Goal: Task Accomplishment & Management: Manage account settings

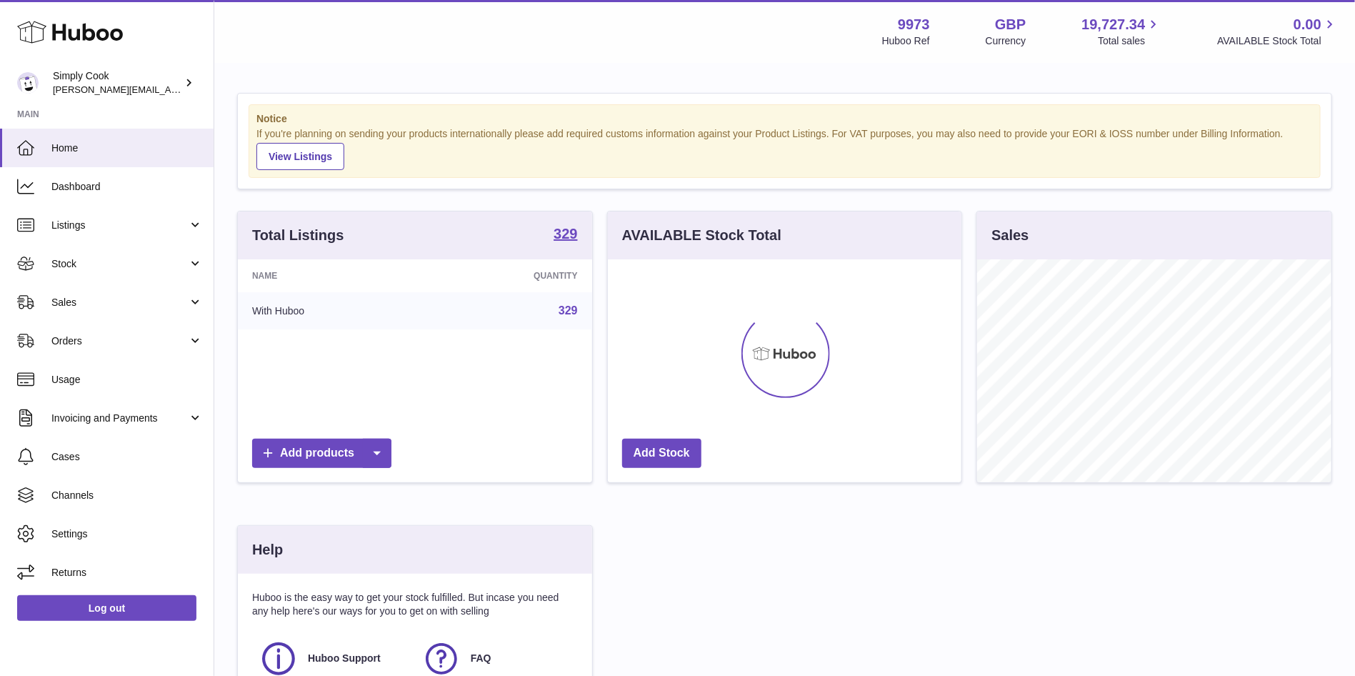
scroll to position [223, 354]
click at [68, 265] on span "Stock" at bounding box center [119, 264] width 136 height 14
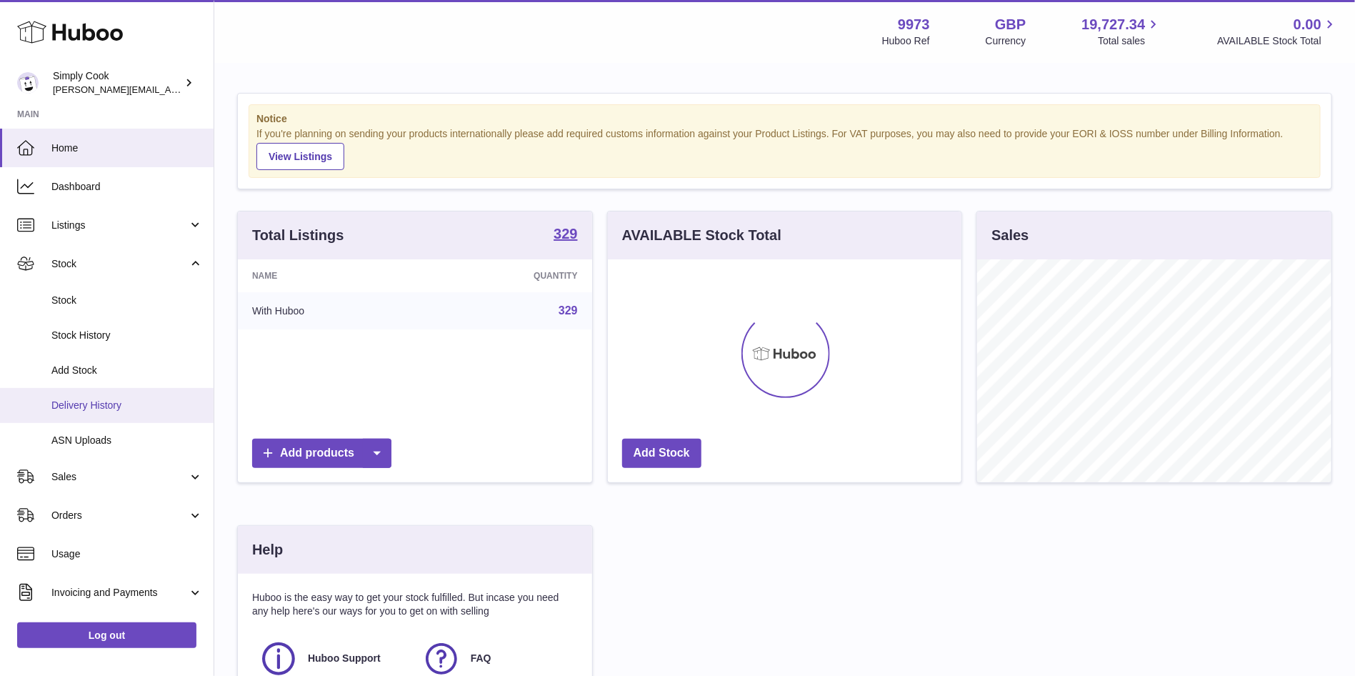
click at [105, 402] on span "Delivery History" at bounding box center [126, 406] width 151 height 14
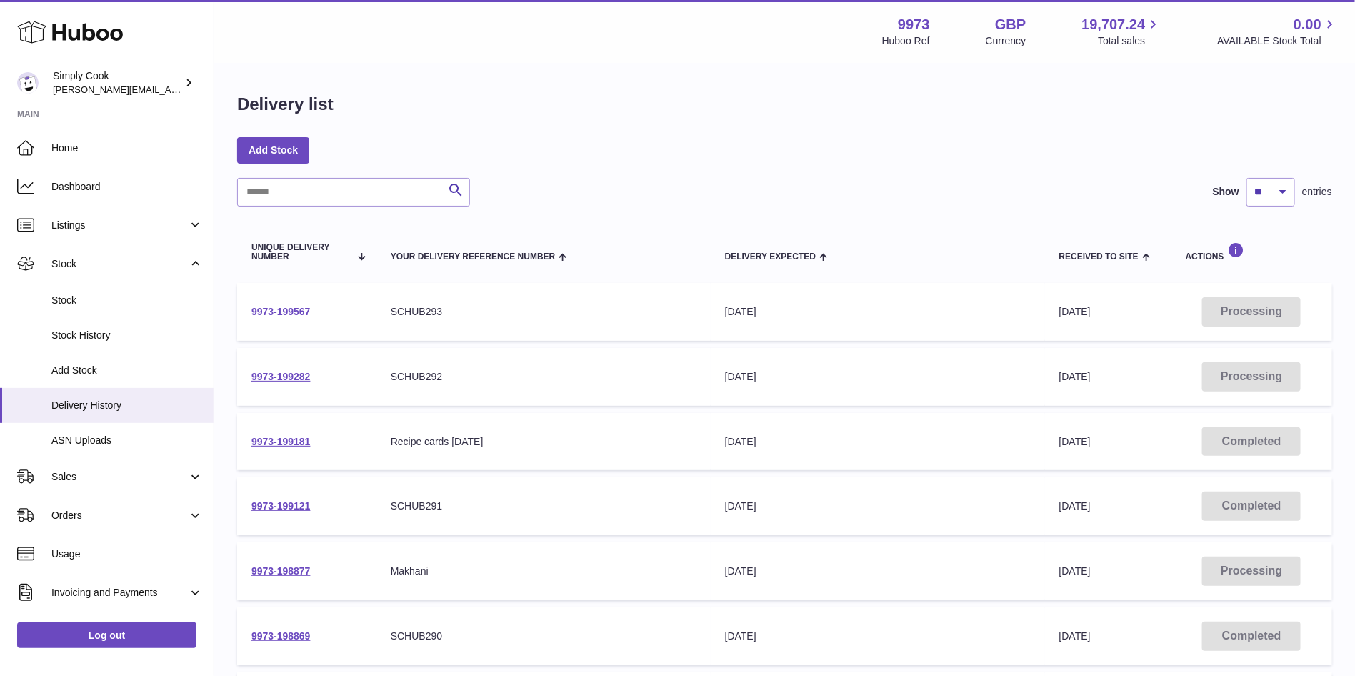
click at [284, 309] on link "9973-199567" at bounding box center [280, 311] width 59 height 11
click at [284, 376] on link "9973-199282" at bounding box center [280, 376] width 59 height 11
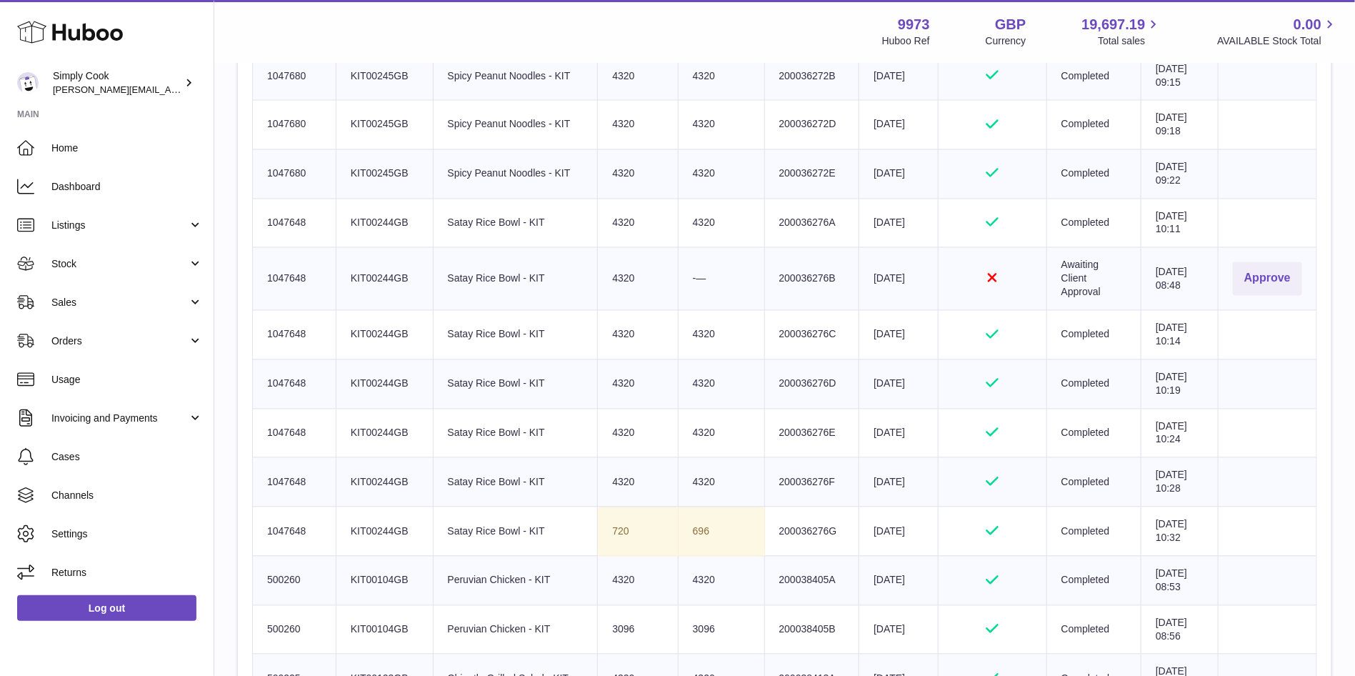
scroll to position [964, 0]
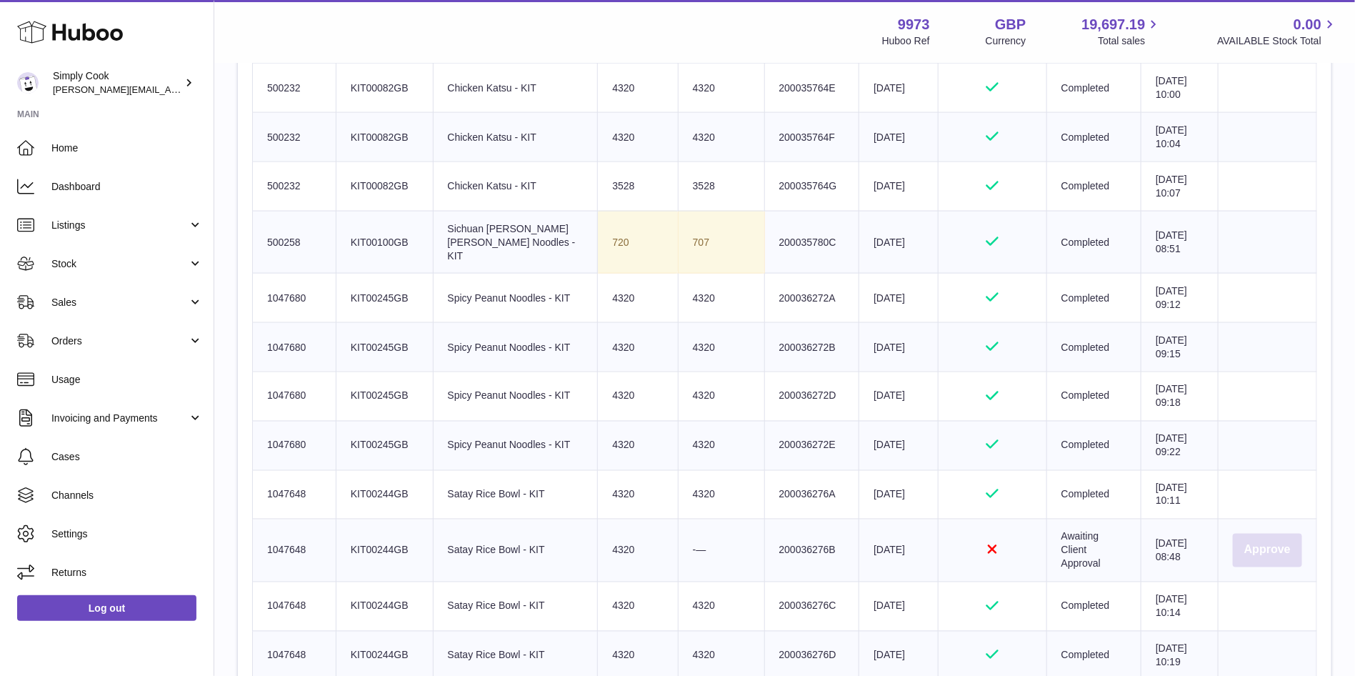
click at [1265, 535] on button "Approve" at bounding box center [1267, 551] width 69 height 34
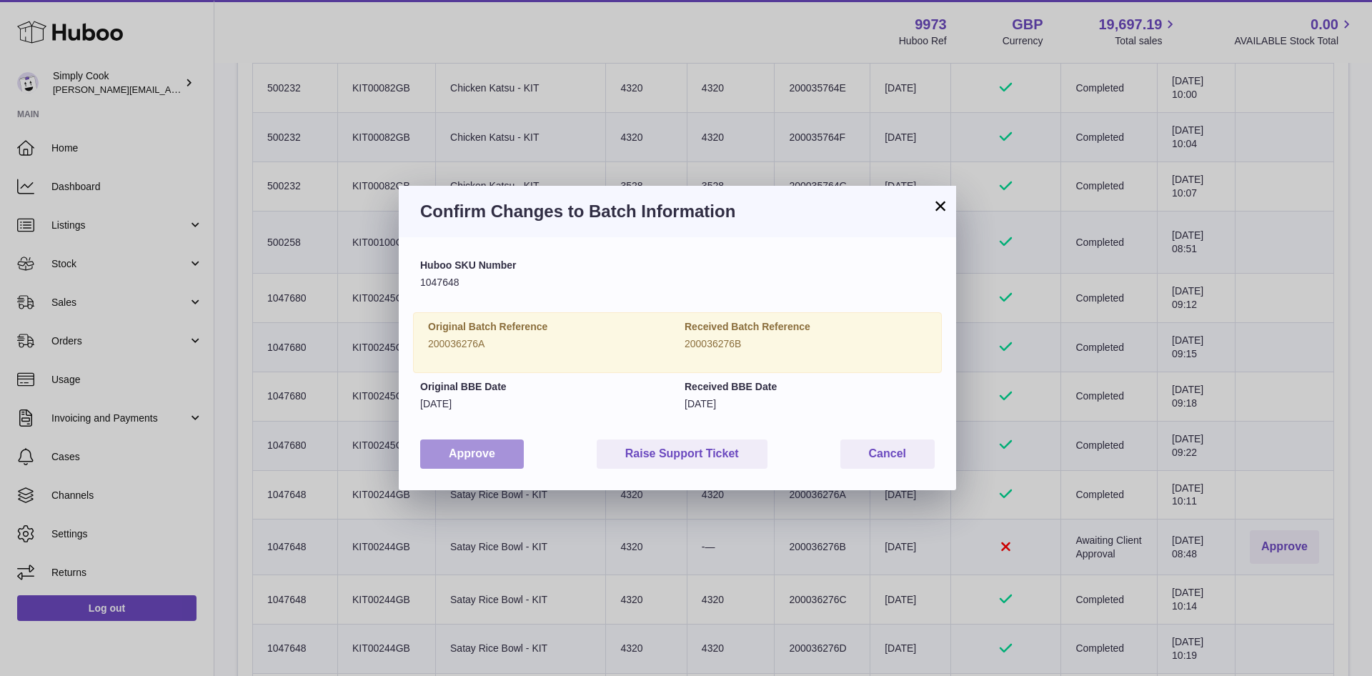
click at [479, 454] on button "Approve" at bounding box center [472, 453] width 104 height 29
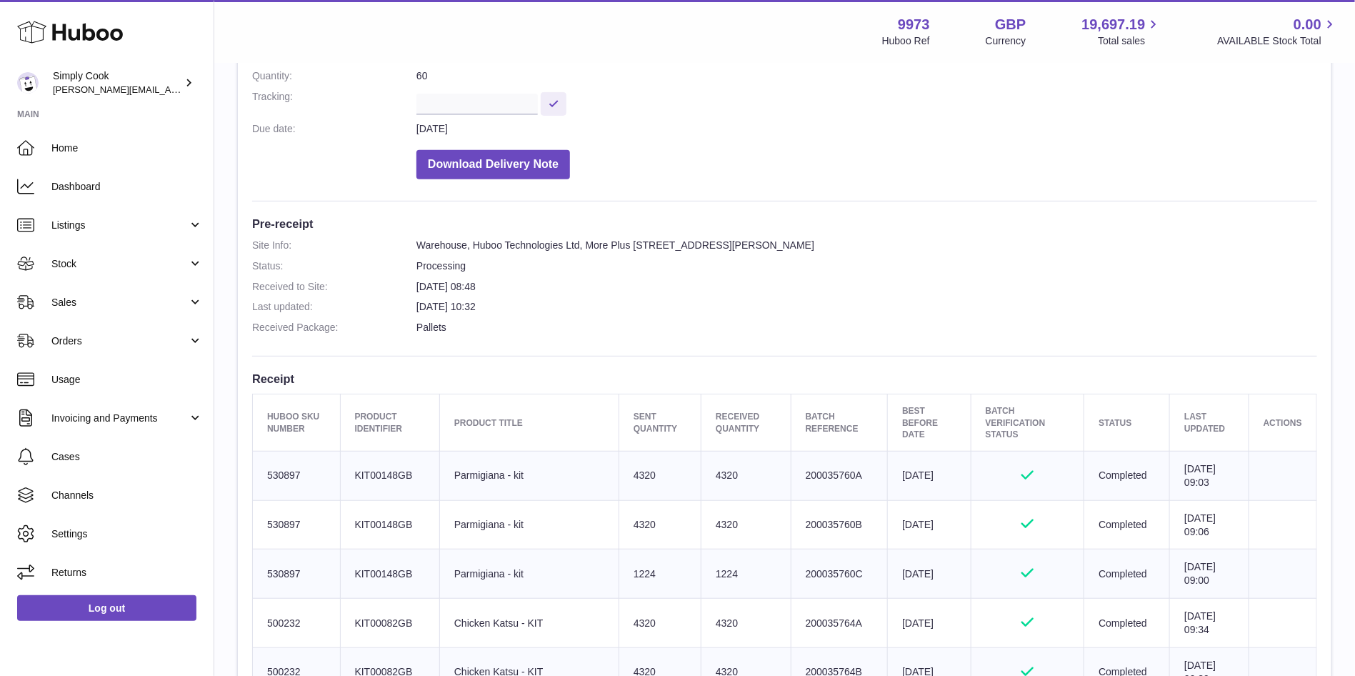
scroll to position [0, 0]
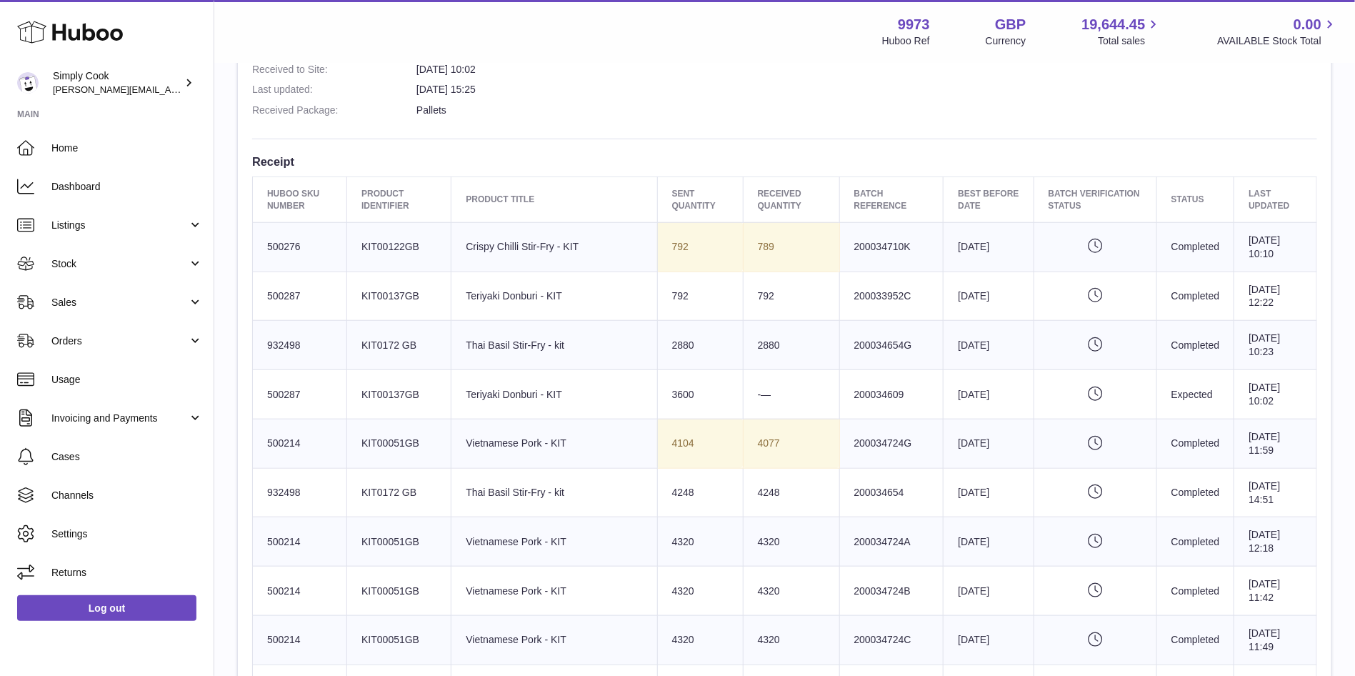
scroll to position [388, 0]
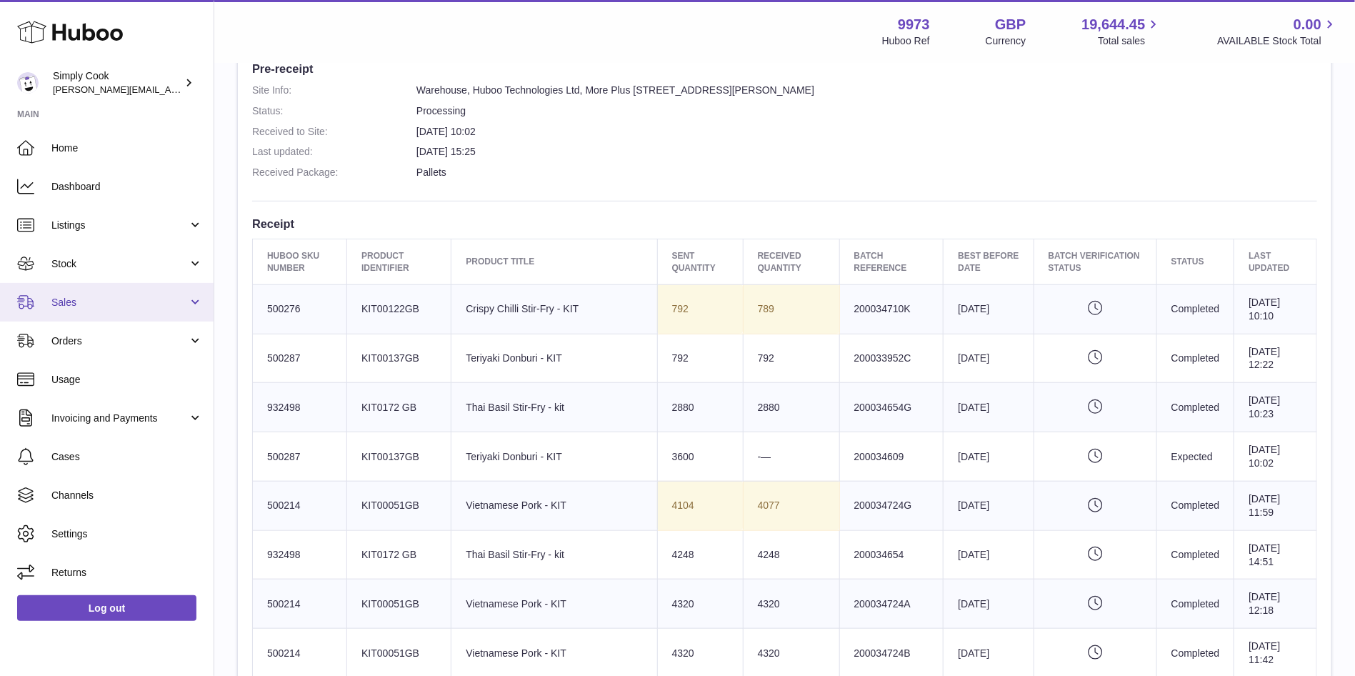
click at [97, 304] on span "Sales" at bounding box center [119, 303] width 136 height 14
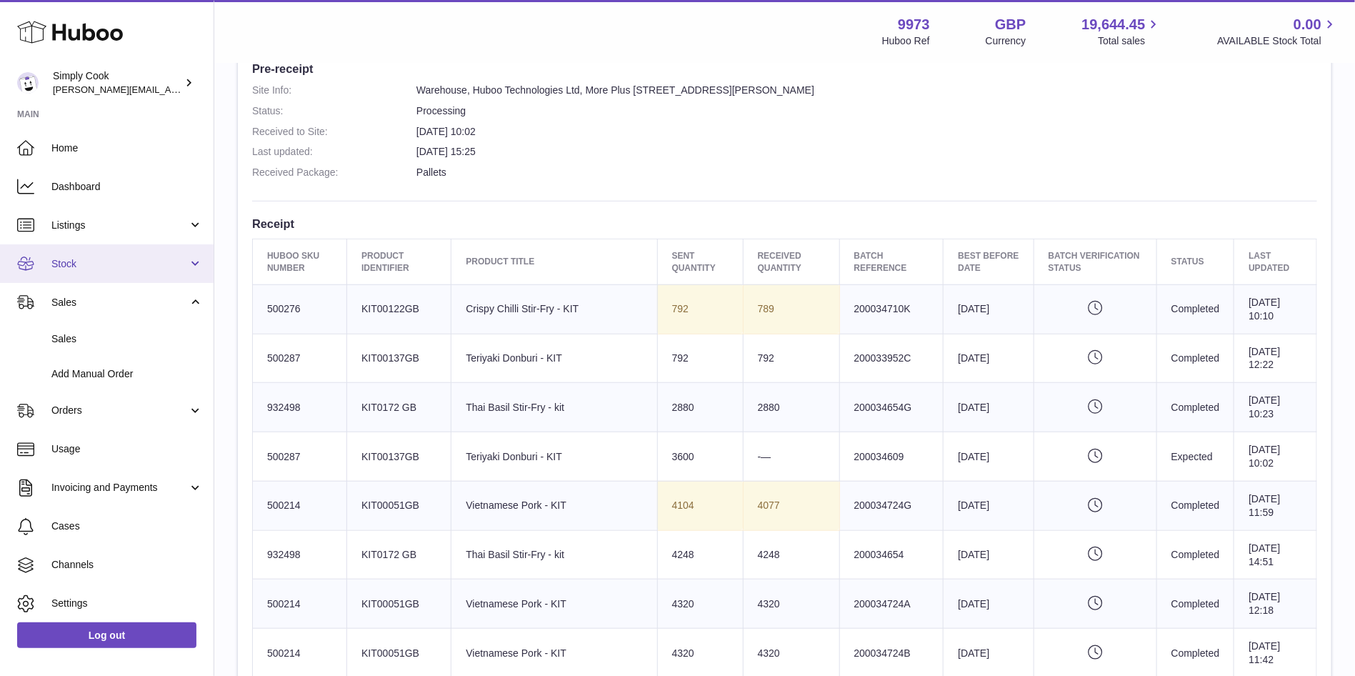
click at [96, 264] on span "Stock" at bounding box center [119, 264] width 136 height 14
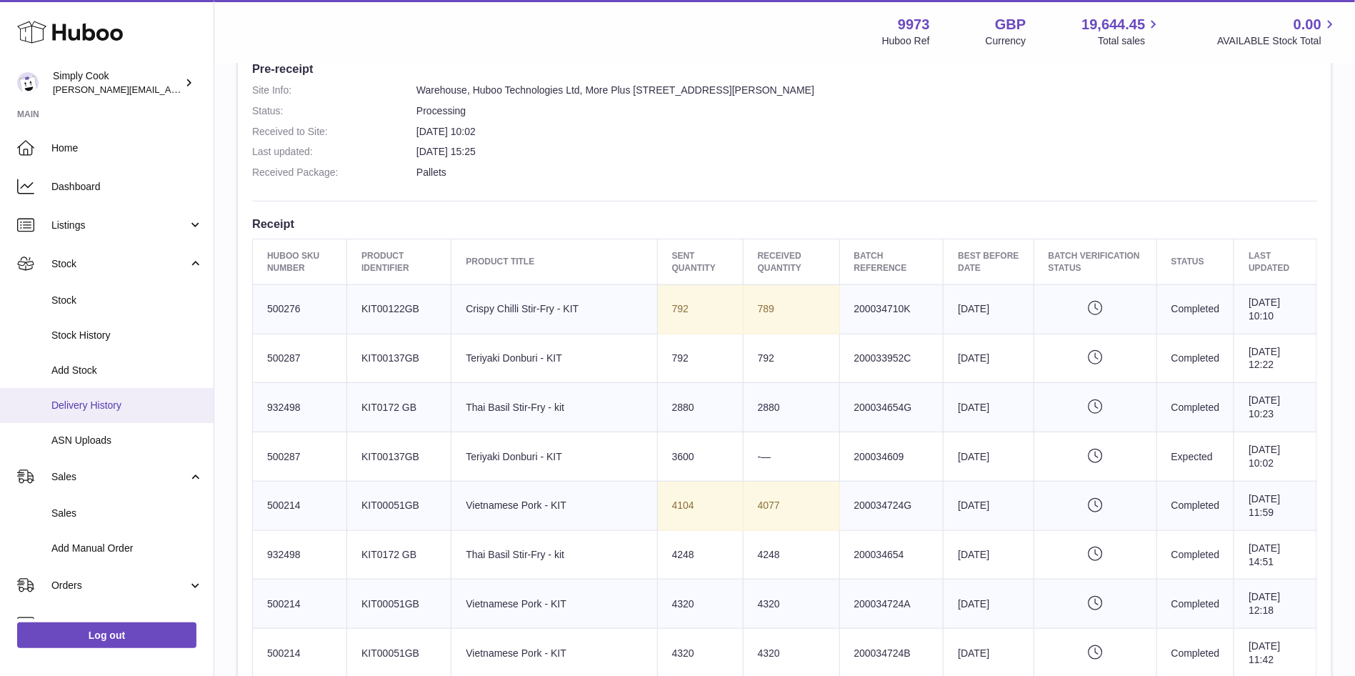
click at [97, 409] on span "Delivery History" at bounding box center [126, 406] width 151 height 14
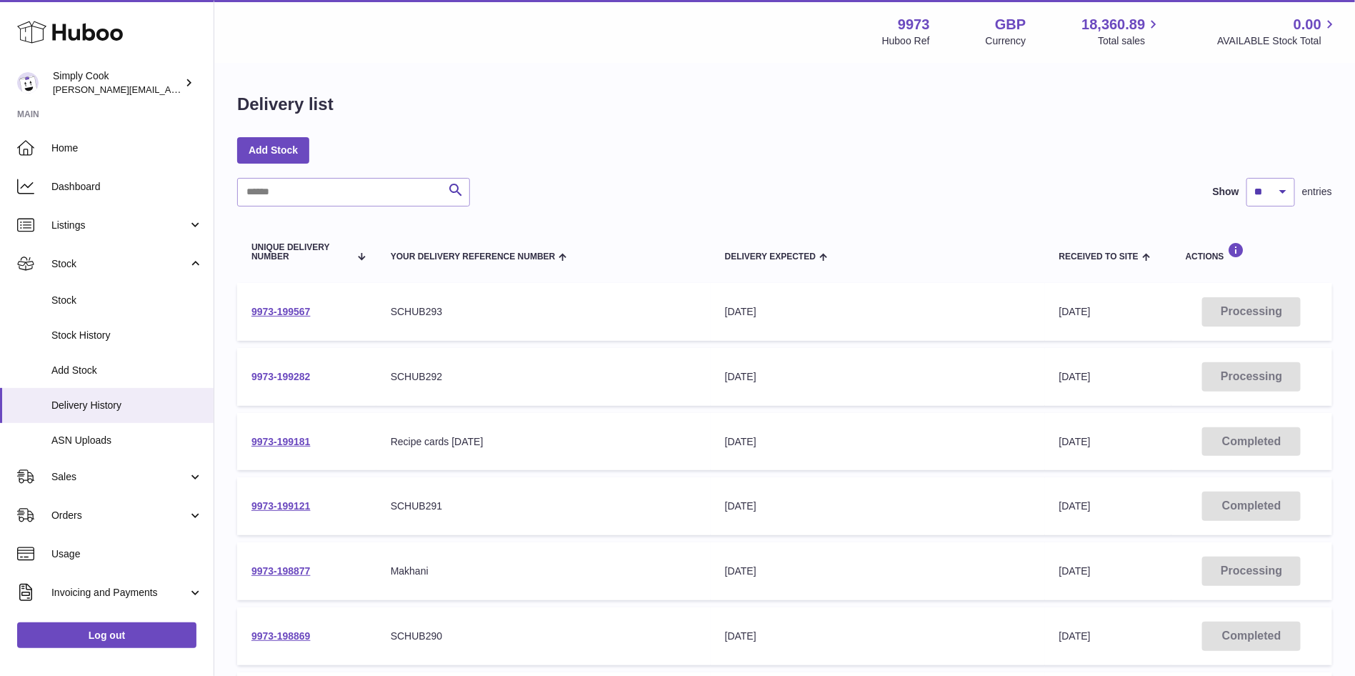
click at [286, 380] on link "9973-199282" at bounding box center [280, 376] width 59 height 11
click at [279, 311] on link "9973-199567" at bounding box center [280, 311] width 59 height 11
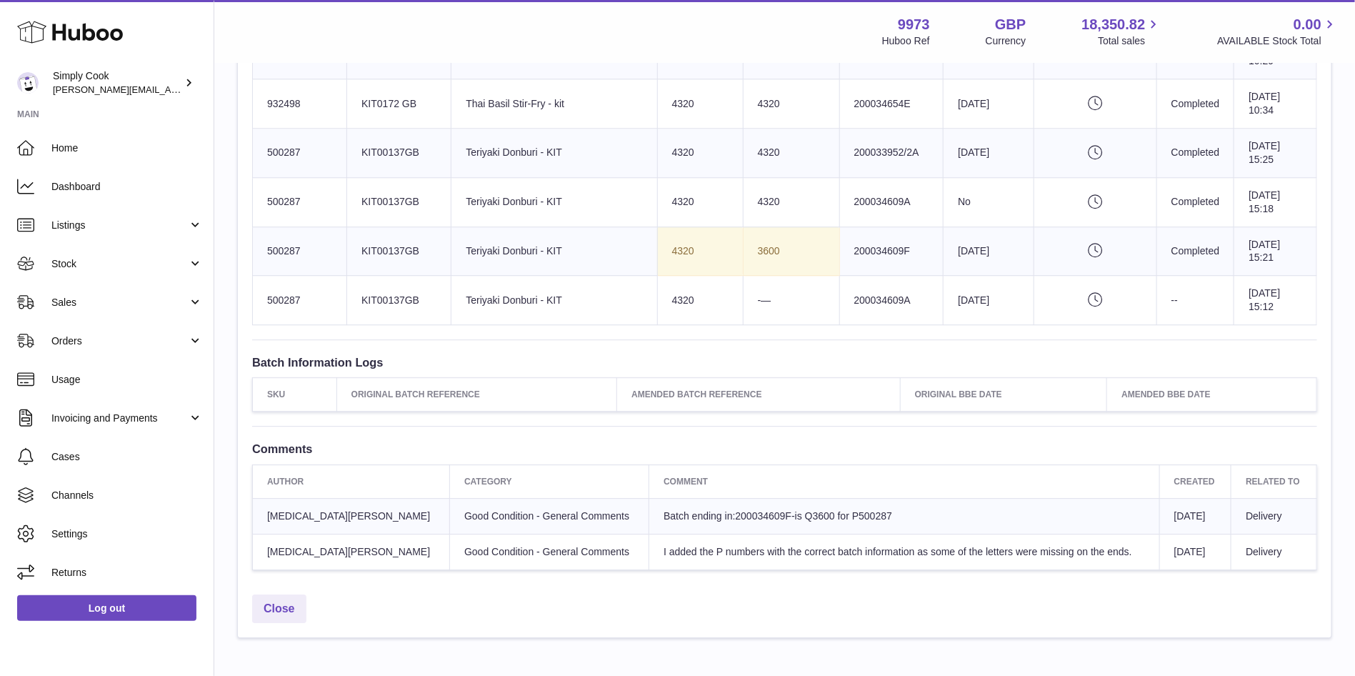
scroll to position [1888, 0]
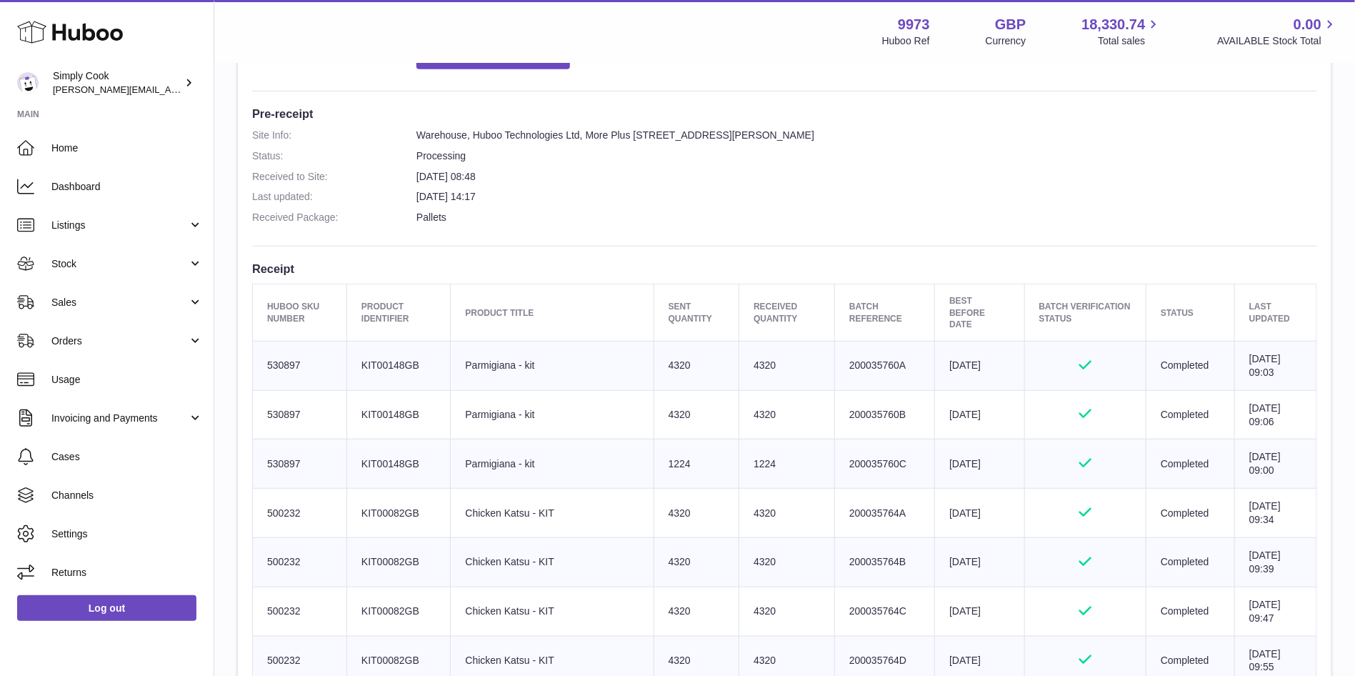
scroll to position [321, 0]
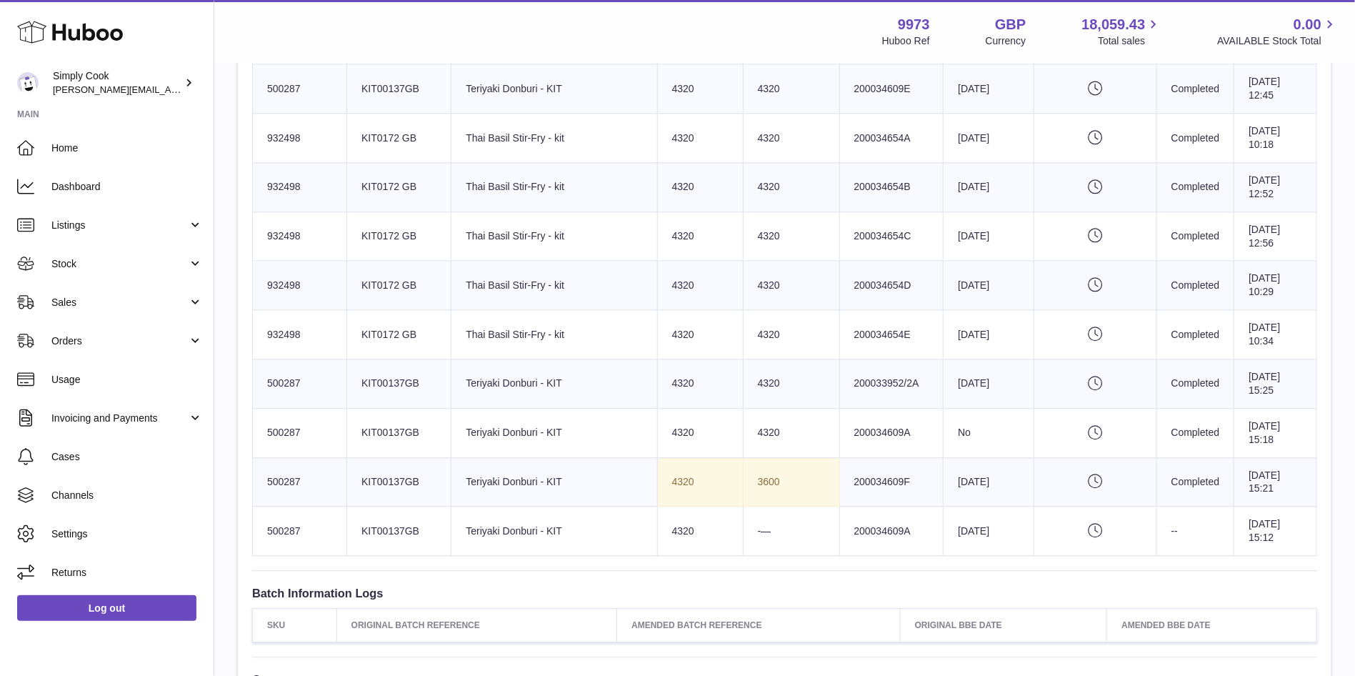
scroll to position [1607, 0]
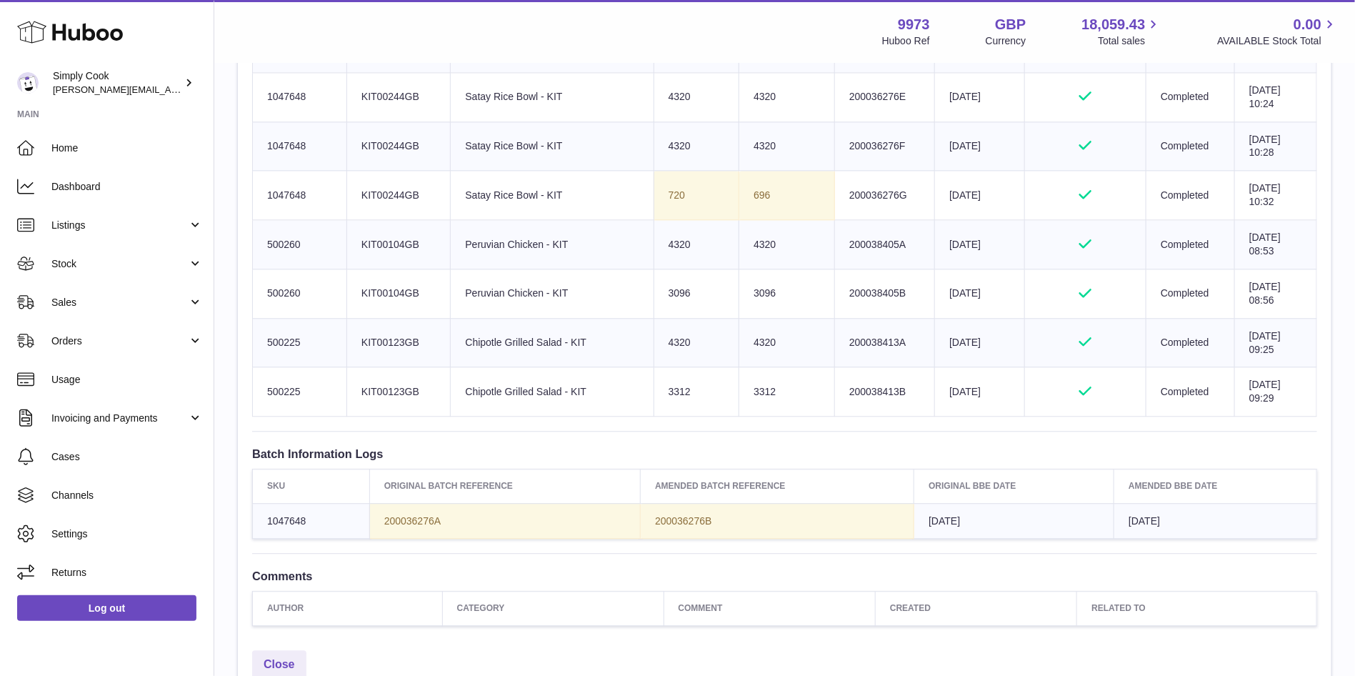
scroll to position [1607, 0]
